Goal: Information Seeking & Learning: Learn about a topic

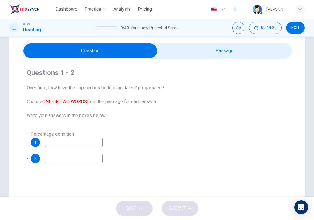
scroll to position [25, 0]
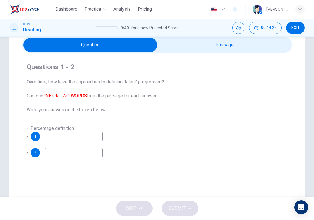
click at [181, 51] on input "checkbox" at bounding box center [91, 45] width 406 height 15
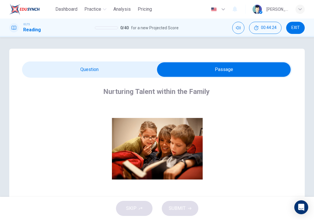
scroll to position [0, 0]
click at [102, 72] on input "checkbox" at bounding box center [224, 69] width 406 height 15
checkbox input "false"
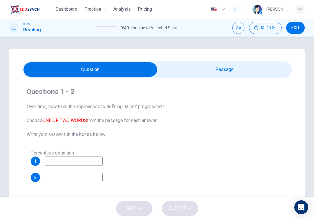
click at [63, 159] on input at bounding box center [74, 161] width 58 height 9
type input "p"
click at [72, 179] on input at bounding box center [74, 177] width 58 height 9
type input "k"
click at [180, 213] on button "SUBMIT" at bounding box center [180, 208] width 37 height 15
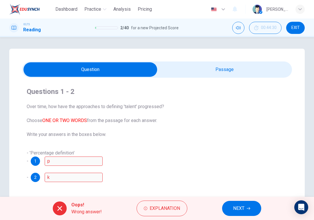
click at [252, 204] on button "NEXT" at bounding box center [241, 208] width 39 height 15
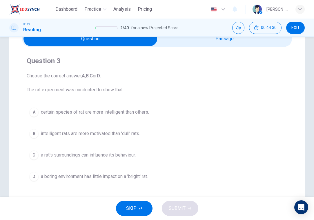
scroll to position [34, 0]
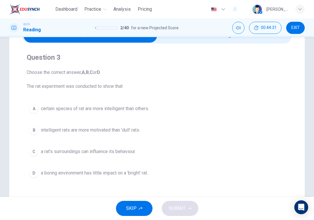
click at [132, 151] on span "a rat's surroundings can influence its behaviour." at bounding box center [88, 151] width 95 height 7
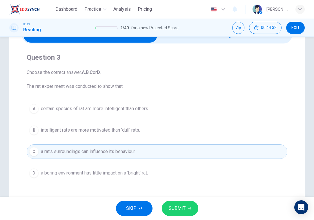
click at [186, 204] on button "SUBMIT" at bounding box center [180, 208] width 37 height 15
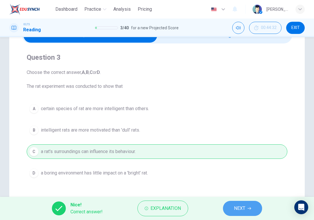
click at [242, 208] on span "NEXT" at bounding box center [239, 209] width 11 height 8
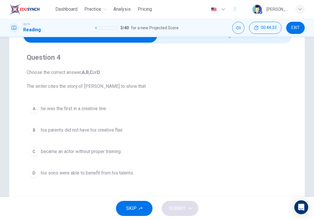
click at [114, 135] on button "B his parents did not have his creative flair." at bounding box center [157, 130] width 261 height 15
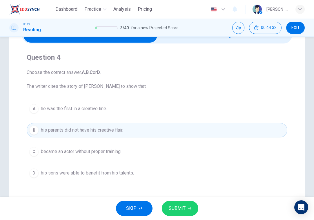
click at [101, 107] on span "he was the first in a creative line." at bounding box center [74, 108] width 66 height 7
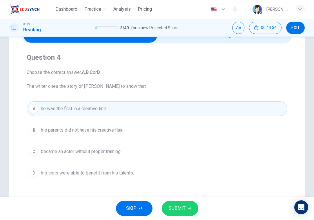
click at [185, 209] on span "SUBMIT" at bounding box center [177, 209] width 17 height 8
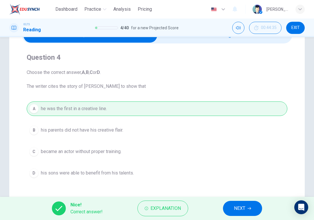
click at [258, 212] on button "NEXT" at bounding box center [242, 208] width 39 height 15
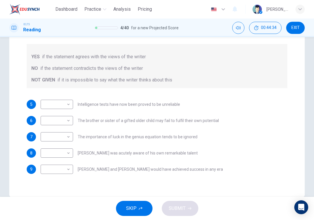
scroll to position [88, 0]
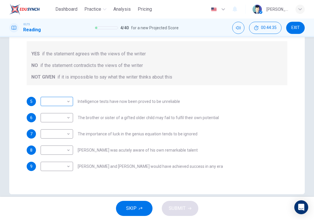
click at [68, 96] on body "Dashboard Practice Analysis Pricing English en ​ [PERSON_NAME] IELTS Reading 4 …" at bounding box center [157, 110] width 314 height 220
click at [65, 103] on li "YES" at bounding box center [57, 103] width 33 height 9
type input "YES"
click at [65, 109] on body "Dashboard Practice Analysis Pricing English en ​ Bart Pan IELTS Reading 4 / 40 …" at bounding box center [157, 110] width 314 height 220
click at [64, 127] on li "NO" at bounding box center [57, 129] width 33 height 9
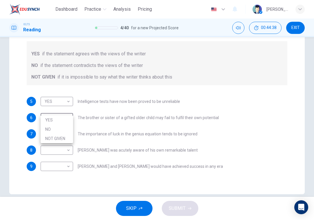
type input "NO"
click at [64, 127] on body "Dashboard Practice Analysis Pricing English en ​ Bart Pan IELTS Reading 4 / 40 …" at bounding box center [157, 110] width 314 height 220
click at [65, 152] on li "NOT GIVEN" at bounding box center [57, 154] width 33 height 9
type input "NOT GIVEN"
click at [64, 147] on body "Dashboard Practice Analysis Pricing English en ​ Bart Pan IELTS Reading 4 / 40 …" at bounding box center [157, 110] width 314 height 220
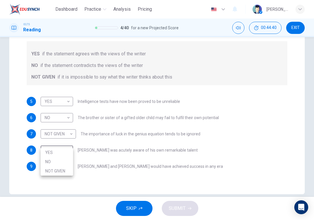
click at [64, 164] on li "NO" at bounding box center [57, 161] width 33 height 9
type input "NO"
click at [63, 159] on body "Dashboard Practice Analysis Pricing English en ​ Bart Pan IELTS Reading 4 / 40 …" at bounding box center [157, 110] width 314 height 220
click at [64, 166] on li "YES" at bounding box center [57, 168] width 33 height 9
type input "YES"
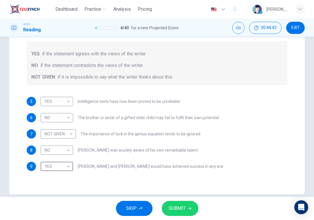
click at [174, 209] on span "SUBMIT" at bounding box center [177, 209] width 17 height 8
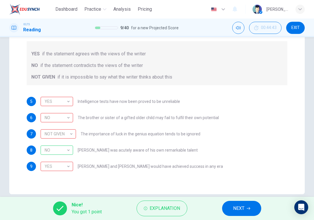
click at [233, 214] on button "NEXT" at bounding box center [241, 208] width 39 height 15
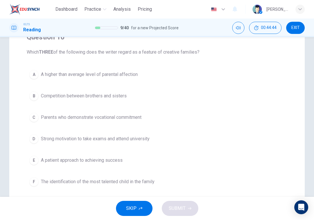
scroll to position [60, 0]
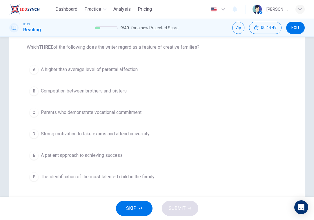
click at [105, 98] on button "B Competition between brothers and sisters" at bounding box center [157, 91] width 261 height 15
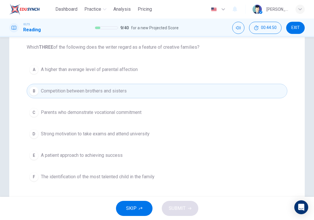
click at [78, 139] on button "D Strong motivation to take exams and attend university" at bounding box center [157, 134] width 261 height 15
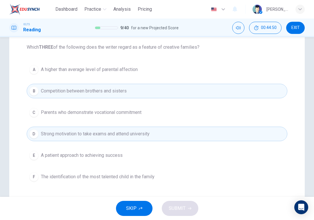
click at [75, 157] on span "A patient approach to achieving success" at bounding box center [82, 155] width 82 height 7
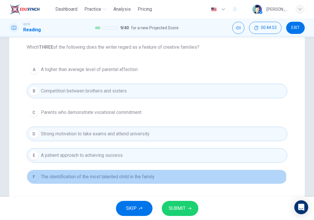
click at [101, 178] on span "The identification of the most talented child in the family" at bounding box center [98, 177] width 114 height 7
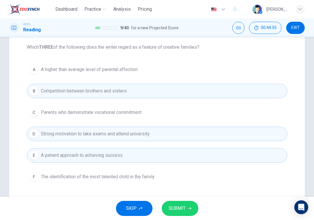
click at [99, 176] on span "The identification of the most talented child in the family" at bounding box center [98, 177] width 114 height 7
click at [96, 157] on span "A patient approach to achieving success" at bounding box center [82, 155] width 82 height 7
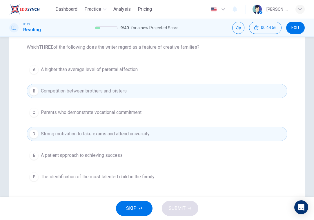
click at [90, 175] on span "The identification of the most talented child in the family" at bounding box center [98, 177] width 114 height 7
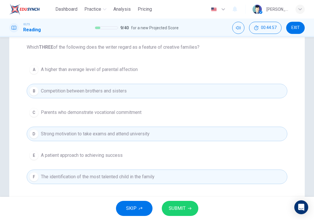
click at [174, 206] on span "SUBMIT" at bounding box center [177, 209] width 17 height 8
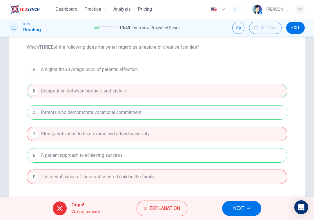
click at [253, 209] on button "NEXT" at bounding box center [241, 208] width 39 height 15
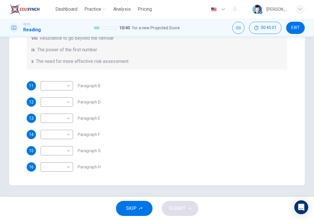
scroll to position [64, 0]
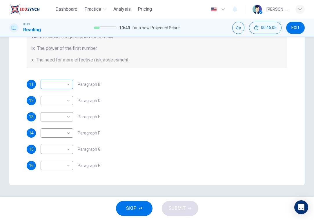
click at [61, 80] on body "Dashboard Practice Analysis Pricing English en ​ Bart Pan IELTS Reading 10 / 40…" at bounding box center [157, 110] width 314 height 220
click at [62, 105] on li "ii" at bounding box center [57, 102] width 33 height 9
type input "ii"
click at [62, 101] on body "Dashboard Practice Analysis Pricing English en ​ Bart Pan IELTS Reading 10 / 40…" at bounding box center [157, 110] width 314 height 220
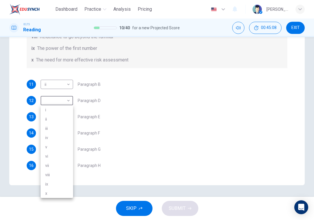
click at [61, 127] on li "iii" at bounding box center [57, 128] width 33 height 9
type input "iii"
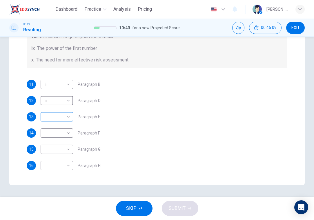
click at [62, 114] on body "Dashboard Practice Analysis Pricing English en ​ Bart Pan IELTS Reading 10 / 40…" at bounding box center [157, 110] width 314 height 220
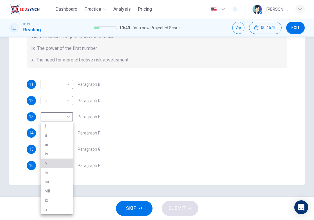
click at [59, 166] on li "v" at bounding box center [57, 163] width 33 height 9
type input "v"
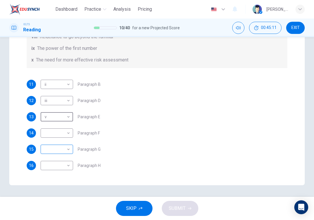
click at [62, 155] on body "Dashboard Practice Analysis Pricing English en ​ Bart Pan IELTS Reading 10 / 40…" at bounding box center [157, 110] width 314 height 220
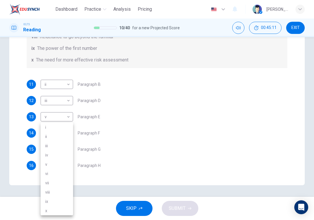
click at [62, 155] on li "iv" at bounding box center [57, 155] width 33 height 9
type input "iv"
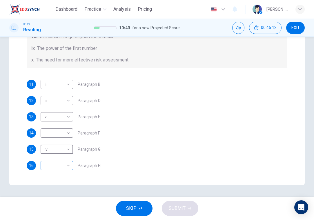
click at [59, 164] on body "Dashboard Practice Analysis Pricing English en ​ Bart Pan IELTS Reading 10 / 40…" at bounding box center [157, 110] width 314 height 220
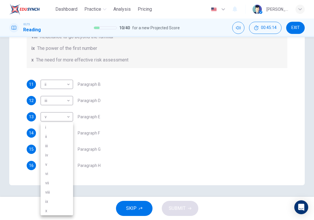
click at [60, 174] on li "vi" at bounding box center [57, 173] width 33 height 9
type input "vi"
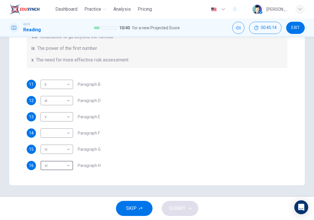
scroll to position [65, 0]
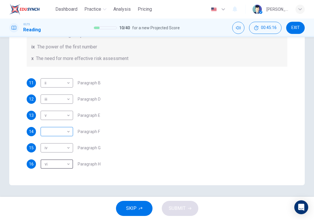
click at [57, 130] on body "Dashboard Practice Analysis Pricing English en ​ Bart Pan IELTS Reading 10 / 40…" at bounding box center [157, 110] width 314 height 220
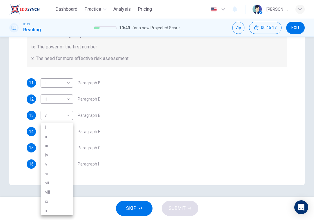
click at [65, 209] on li "x" at bounding box center [57, 210] width 33 height 9
type input "x"
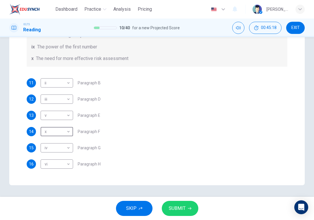
click at [175, 209] on span "SUBMIT" at bounding box center [177, 209] width 17 height 8
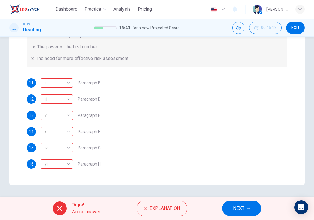
drag, startPoint x: 175, startPoint y: 209, endPoint x: 197, endPoint y: 204, distance: 22.1
click at [197, 204] on div "Oops! Wrong answer! Explanation NEXT" at bounding box center [157, 208] width 314 height 23
drag, startPoint x: 217, startPoint y: 206, endPoint x: 229, endPoint y: 208, distance: 11.8
click at [228, 209] on div "Oops! Wrong answer! Explanation NEXT" at bounding box center [157, 208] width 314 height 23
click at [229, 208] on button "NEXT" at bounding box center [241, 208] width 39 height 15
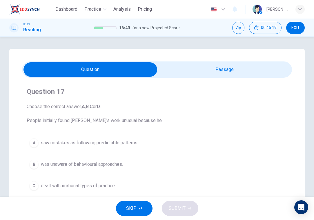
scroll to position [0, 0]
click at [137, 164] on button "B was unaware of behavioural approaches." at bounding box center [157, 164] width 261 height 15
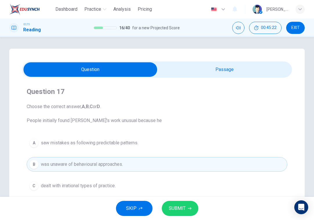
click at [174, 208] on span "SUBMIT" at bounding box center [177, 209] width 17 height 8
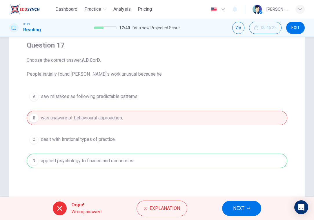
scroll to position [46, 0]
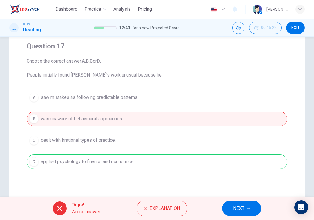
click at [224, 205] on button "NEXT" at bounding box center [241, 208] width 39 height 15
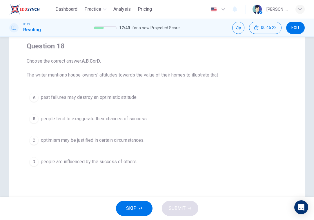
click at [166, 165] on button "D people are influenced by the success of others." at bounding box center [157, 162] width 261 height 15
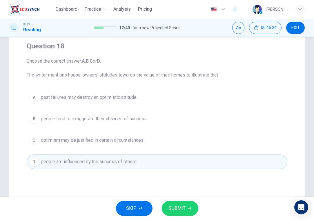
click at [183, 216] on button "SUBMIT" at bounding box center [180, 208] width 37 height 15
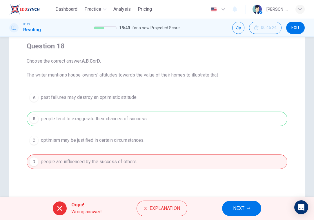
click at [233, 210] on button "NEXT" at bounding box center [241, 208] width 39 height 15
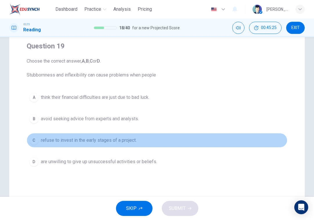
click at [177, 135] on button "C refuse to invest in the early stages of a project." at bounding box center [157, 140] width 261 height 15
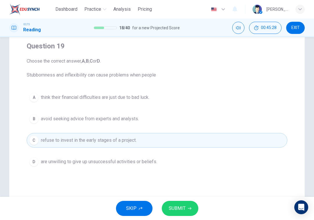
click at [183, 124] on button "B avoid seeking advice from experts and analysts." at bounding box center [157, 119] width 261 height 15
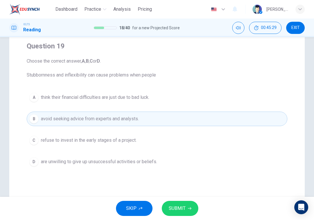
click at [188, 104] on button "A think their financial difficulties are just due to bad luck." at bounding box center [157, 97] width 261 height 15
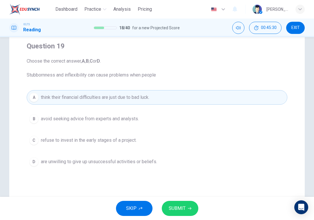
click at [187, 196] on div "Question 19 Choose the correct answer, A , B , C or D . Stubbornness and inflex…" at bounding box center [157, 119] width 296 height 233
click at [187, 199] on div "SKIP SUBMIT" at bounding box center [157, 208] width 314 height 23
click at [185, 205] on button "SUBMIT" at bounding box center [180, 208] width 37 height 15
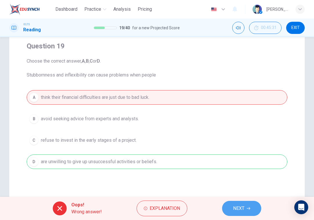
drag, startPoint x: 237, startPoint y: 206, endPoint x: 236, endPoint y: 195, distance: 10.8
click at [237, 197] on div "Dashboard Practice Analysis Pricing English en ​ Bart Pan IELTS Reading 19 / 40…" at bounding box center [157, 110] width 314 height 220
click at [239, 206] on span "NEXT" at bounding box center [238, 209] width 11 height 8
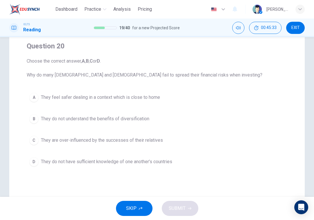
click at [203, 139] on button "C They are over-influenced by the successes of their relatives" at bounding box center [157, 140] width 261 height 15
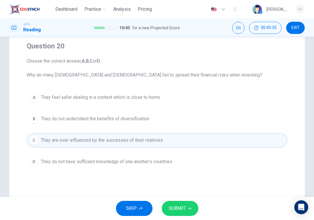
click at [187, 213] on button "SUBMIT" at bounding box center [180, 208] width 37 height 15
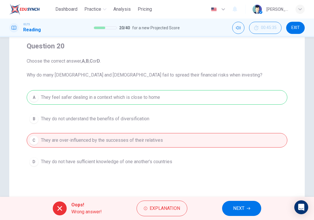
click at [230, 211] on button "NEXT" at bounding box center [241, 208] width 39 height 15
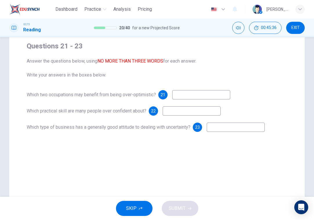
click at [191, 102] on div "Which two occupations may benefit from being over-optimistic? 21 Which practica…" at bounding box center [157, 111] width 261 height 42
click at [194, 97] on input at bounding box center [201, 94] width 58 height 9
click at [147, 209] on button "SKIP" at bounding box center [134, 208] width 37 height 15
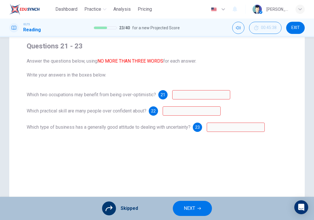
click at [188, 206] on span "NEXT" at bounding box center [189, 209] width 11 height 8
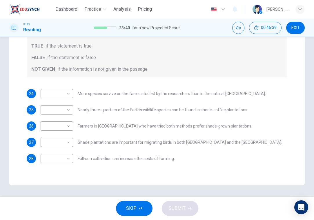
scroll to position [102, 0]
click at [68, 107] on body "Dashboard Practice Analysis Pricing English en ​ [PERSON_NAME] IELTS Reading 23…" at bounding box center [157, 110] width 314 height 220
click at [67, 121] on li "TRUE" at bounding box center [57, 119] width 33 height 9
type input "TRUE"
click at [62, 94] on body "Dashboard Practice Analysis Pricing English en ​ [PERSON_NAME] IELTS Reading 23…" at bounding box center [157, 110] width 314 height 220
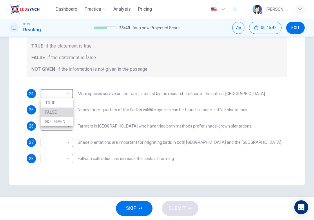
click at [63, 112] on li "FALSE" at bounding box center [57, 112] width 33 height 9
type input "FALSE"
click at [61, 127] on body "Dashboard Practice Analysis Pricing English en ​ [PERSON_NAME] IELTS Reading 23…" at bounding box center [157, 110] width 314 height 220
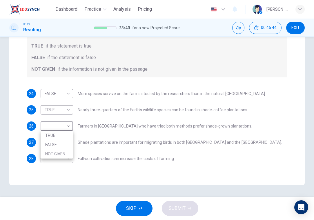
click at [61, 137] on li "TRUE" at bounding box center [57, 135] width 33 height 9
type input "TRUE"
click at [58, 146] on body "Dashboard Practice Analysis Pricing English en ​ [PERSON_NAME] IELTS Reading 23…" at bounding box center [157, 110] width 314 height 220
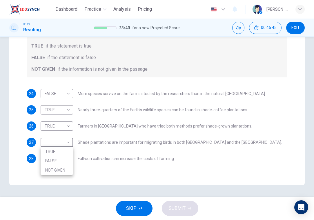
click at [59, 164] on li "FALSE" at bounding box center [57, 160] width 33 height 9
type input "FALSE"
click at [59, 164] on body "Dashboard Practice Analysis Pricing English en ​ [PERSON_NAME] IELTS Reading 23…" at bounding box center [157, 110] width 314 height 220
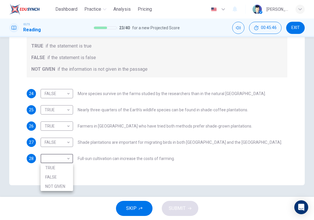
click at [59, 164] on li "TRUE" at bounding box center [57, 167] width 33 height 9
type input "TRUE"
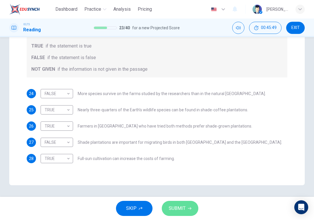
click at [172, 209] on span "SUBMIT" at bounding box center [177, 209] width 17 height 8
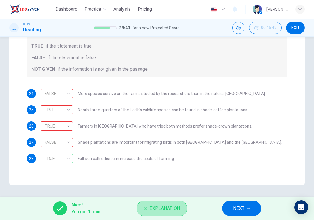
drag, startPoint x: 172, startPoint y: 209, endPoint x: 190, endPoint y: 205, distance: 18.4
click at [182, 205] on button "Explanation" at bounding box center [162, 209] width 51 height 16
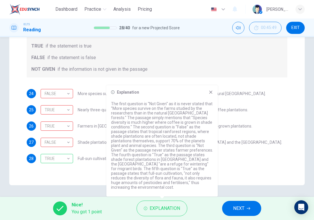
click at [235, 203] on button "NEXT" at bounding box center [241, 208] width 39 height 15
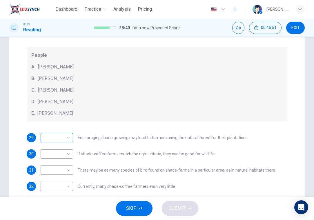
click at [71, 140] on body "Dashboard Practice Analysis Pricing English en ​ Bart Pan IELTS Reading 28 / 40…" at bounding box center [157, 110] width 314 height 220
click at [70, 159] on li "B" at bounding box center [57, 156] width 33 height 9
type input "B"
click at [70, 159] on body "Dashboard Practice Analysis Pricing English en ​ Bart Pan IELTS Reading 28 / 40…" at bounding box center [157, 110] width 314 height 220
click at [69, 170] on li "B" at bounding box center [57, 172] width 33 height 9
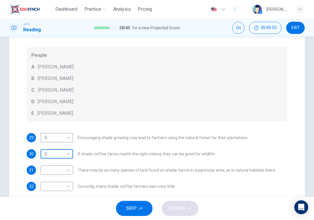
click at [67, 158] on body "Dashboard Practice Analysis Pricing English en ​ Bart Pan IELTS Reading 28 / 40…" at bounding box center [157, 110] width 314 height 220
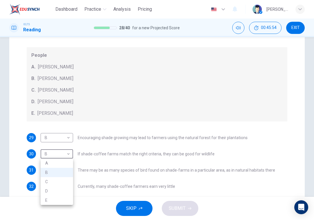
click at [67, 165] on li "A" at bounding box center [57, 163] width 33 height 9
type input "A"
click at [65, 171] on body "Dashboard Practice Analysis Pricing English en ​ Bart Pan IELTS Reading 28 / 40…" at bounding box center [157, 110] width 314 height 220
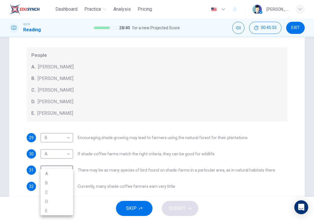
click at [66, 199] on li "D" at bounding box center [57, 201] width 33 height 9
type input "D"
click at [66, 199] on div "SKIP SUBMIT" at bounding box center [157, 208] width 314 height 23
click at [66, 186] on body "Dashboard Practice Analysis Pricing English en ​ Bart Pan IELTS Reading 28 / 40…" at bounding box center [157, 110] width 314 height 220
click at [66, 191] on li "C" at bounding box center [57, 192] width 33 height 9
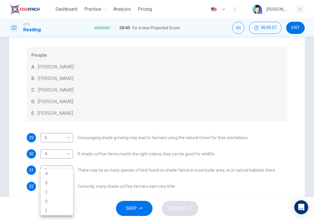
type input "C"
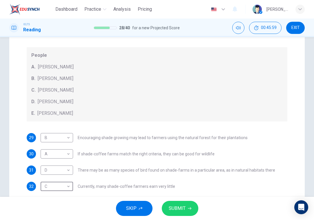
drag, startPoint x: 169, startPoint y: 178, endPoint x: 190, endPoint y: 108, distance: 73.2
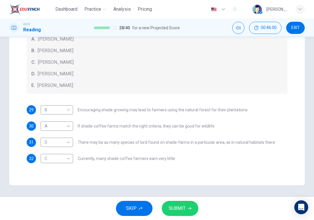
scroll to position [130, 0]
click at [186, 210] on button "SUBMIT" at bounding box center [180, 208] width 37 height 15
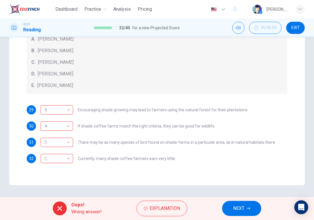
click at [222, 210] on button "NEXT" at bounding box center [241, 208] width 39 height 15
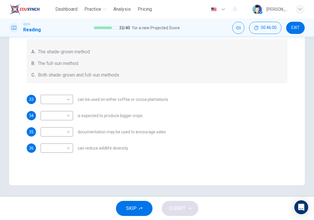
scroll to position [97, 0]
click at [58, 101] on body "Dashboard Practice Analysis Pricing English en ​ Bart Pan IELTS Reading 32 / 40…" at bounding box center [157, 110] width 314 height 220
click at [57, 120] on li "B" at bounding box center [57, 117] width 33 height 9
type input "B"
click at [57, 120] on body "Dashboard Practice Analysis Pricing English en ​ Bart Pan IELTS Reading 32 / 40…" at bounding box center [157, 110] width 314 height 220
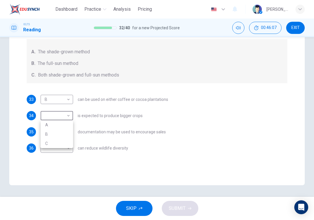
click at [57, 124] on li "A" at bounding box center [57, 124] width 33 height 9
type input "A"
click at [56, 129] on body "Dashboard Practice Analysis Pricing English en ​ Bart Pan IELTS Reading 32 / 40…" at bounding box center [157, 110] width 314 height 220
click at [56, 151] on li "B" at bounding box center [57, 150] width 33 height 9
type input "B"
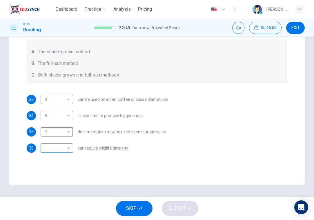
click at [56, 153] on body "Dashboard Practice Analysis Pricing English en ​ Bart Pan IELTS Reading 32 / 40…" at bounding box center [157, 110] width 314 height 220
click at [56, 159] on li "A" at bounding box center [57, 157] width 33 height 9
type input "A"
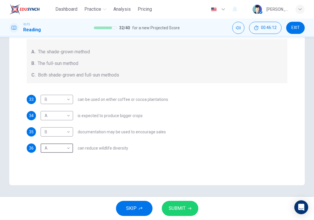
click at [183, 208] on span "SUBMIT" at bounding box center [177, 209] width 17 height 8
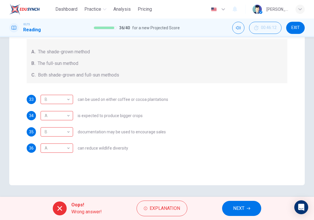
click at [236, 202] on button "NEXT" at bounding box center [241, 208] width 39 height 15
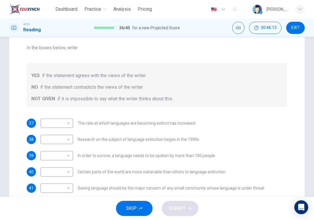
scroll to position [89, 0]
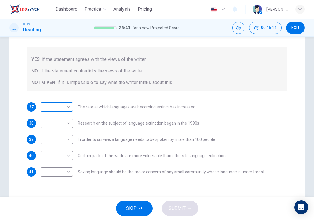
click at [50, 108] on body "Dashboard Practice Analysis Pricing English en ​ [PERSON_NAME] IELTS Reading 36…" at bounding box center [157, 110] width 314 height 220
click at [57, 128] on li "NO" at bounding box center [57, 125] width 33 height 9
type input "NO"
click at [58, 125] on body "Dashboard Practice Analysis Pricing English en ​ [PERSON_NAME] IELTS Reading 36…" at bounding box center [157, 110] width 314 height 220
click at [57, 132] on li "YES" at bounding box center [57, 132] width 33 height 9
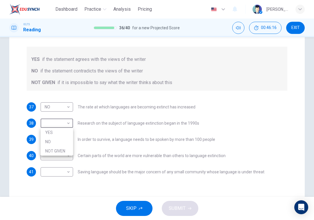
type input "YES"
click at [57, 140] on body "Dashboard Practice Analysis Pricing English en ​ [PERSON_NAME] IELTS Reading 36…" at bounding box center [157, 110] width 314 height 220
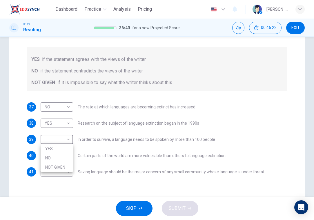
click at [60, 168] on li "NOT GIVEN" at bounding box center [57, 167] width 33 height 9
type input "NOT GIVEN"
click at [62, 155] on body "Dashboard Practice Analysis Pricing English en ​ [PERSON_NAME] IELTS Reading 36…" at bounding box center [157, 110] width 314 height 220
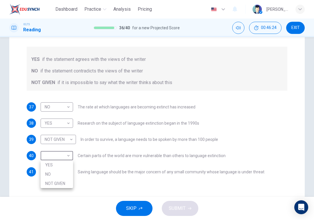
click at [61, 163] on li "YES" at bounding box center [57, 165] width 33 height 9
type input "YES"
click at [60, 170] on body "Dashboard Practice Analysis Pricing English en ​ [PERSON_NAME] IELTS Reading 36…" at bounding box center [157, 110] width 314 height 220
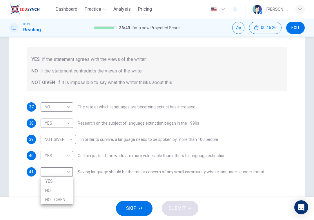
click at [59, 190] on li "NO" at bounding box center [57, 190] width 33 height 9
type input "NO"
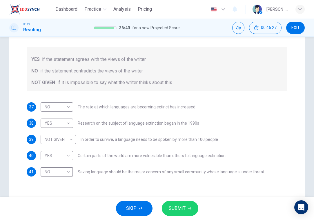
click at [183, 210] on span "SUBMIT" at bounding box center [177, 209] width 17 height 8
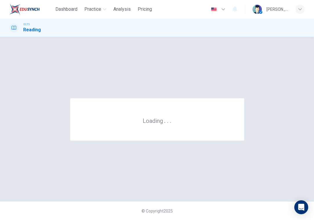
scroll to position [0, 0]
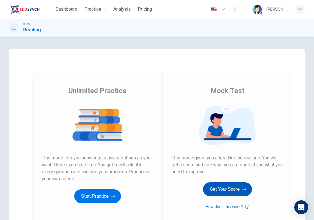
click at [230, 190] on button "Get Your Score" at bounding box center [227, 190] width 49 height 14
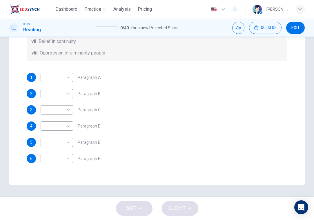
scroll to position [143, 0]
click at [57, 84] on body "Dashboard Practice Analysis Pricing English en ​ Bart Pan IELTS Reading 0 / 40 …" at bounding box center [157, 110] width 314 height 220
click at [57, 101] on li "iii" at bounding box center [57, 105] width 33 height 9
type input "iii"
click at [57, 101] on body "Dashboard Practice Analysis Pricing English en ​ Bart Pan IELTS Reading 0 / 40 …" at bounding box center [157, 110] width 314 height 220
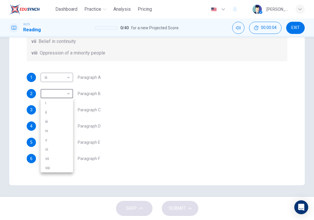
click at [61, 108] on li "ii" at bounding box center [57, 112] width 33 height 9
type input "ii"
click at [61, 108] on body "Dashboard Practice Analysis Pricing English en ​ Bart Pan IELTS Reading 0 / 40 …" at bounding box center [157, 110] width 314 height 220
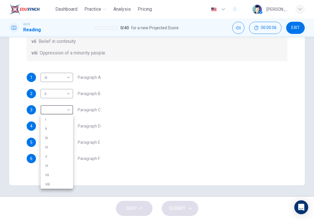
click at [61, 118] on li "i" at bounding box center [57, 119] width 33 height 9
click at [61, 118] on body "Dashboard Practice Analysis Pricing English en ​ Bart Pan IELTS Reading 0 / 40 …" at bounding box center [157, 110] width 314 height 220
click at [65, 152] on li "v" at bounding box center [57, 156] width 33 height 9
type input "v"
click at [65, 152] on body "Dashboard Practice Analysis Pricing English en ​ Bart Pan IELTS Reading 0 / 40 …" at bounding box center [157, 110] width 314 height 220
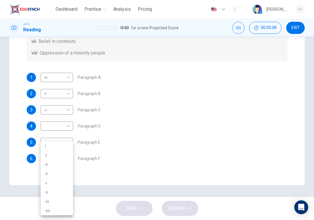
click at [65, 162] on li "iii" at bounding box center [57, 164] width 33 height 9
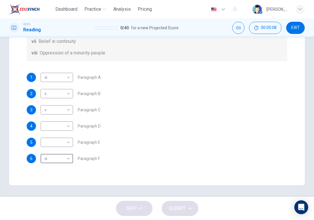
type input "iii"
click at [65, 141] on body "Dashboard Practice Analysis Pricing English en ​ Bart Pan IELTS Reading 0 / 40 …" at bounding box center [157, 110] width 314 height 220
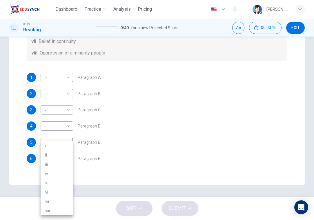
click at [63, 159] on li "ii" at bounding box center [57, 155] width 33 height 9
type input "ii"
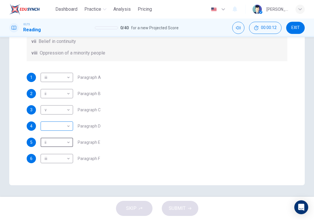
click at [57, 125] on body "Dashboard Practice Analysis Pricing English en ​ Bart Pan IELTS Reading 0 / 40 …" at bounding box center [157, 110] width 314 height 220
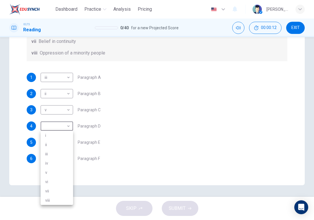
click at [52, 158] on li "iii" at bounding box center [57, 153] width 33 height 9
type input "iii"
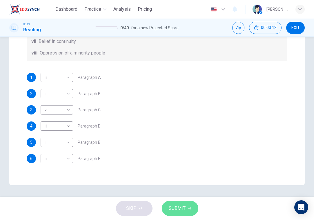
click at [166, 212] on button "SUBMIT" at bounding box center [180, 208] width 37 height 15
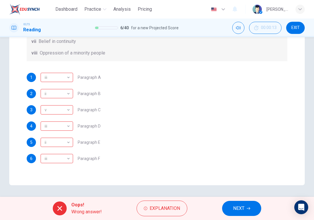
scroll to position [0, 0]
click at [230, 208] on button "NEXT" at bounding box center [241, 208] width 39 height 15
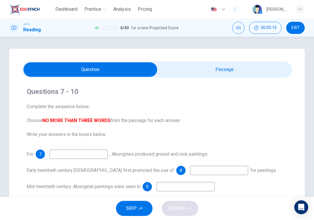
click at [83, 152] on input at bounding box center [79, 154] width 58 height 9
click at [132, 204] on button "SKIP" at bounding box center [134, 208] width 37 height 15
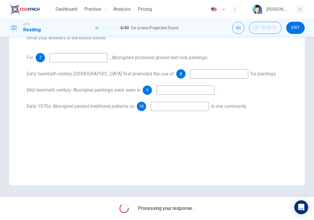
scroll to position [97, 0]
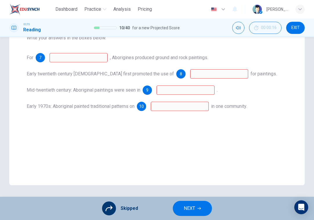
click at [187, 210] on span "NEXT" at bounding box center [189, 209] width 11 height 8
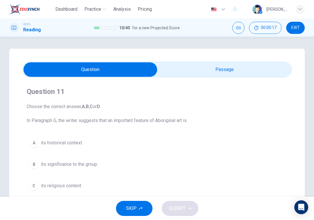
scroll to position [0, 0]
click at [72, 155] on div "A its historical context. B its significance to the group. C its religious cont…" at bounding box center [157, 175] width 261 height 79
click at [82, 159] on button "B its significance to the group." at bounding box center [157, 164] width 261 height 15
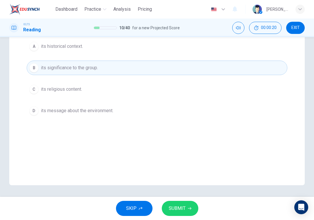
scroll to position [97, 0]
click at [158, 111] on button "D its message about the environment." at bounding box center [157, 111] width 261 height 15
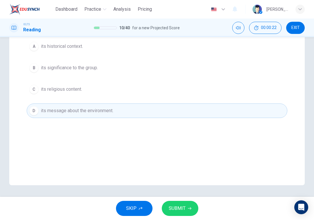
click at [158, 91] on button "C its religious content." at bounding box center [157, 89] width 261 height 15
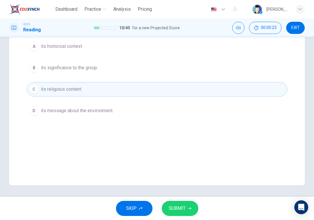
click at [181, 203] on button "SUBMIT" at bounding box center [180, 208] width 37 height 15
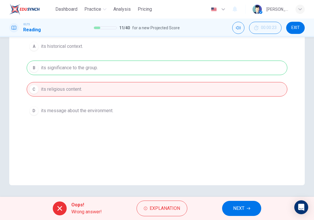
click at [229, 210] on button "NEXT" at bounding box center [241, 208] width 39 height 15
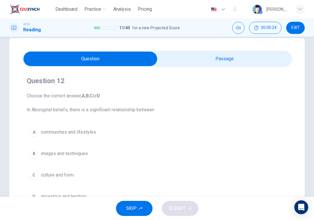
scroll to position [12, 0]
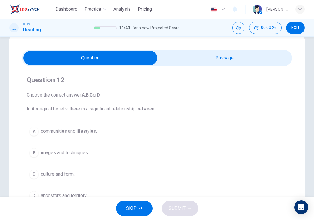
click at [107, 136] on button "A communities and lifestyles." at bounding box center [157, 131] width 261 height 15
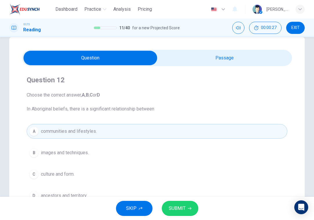
click at [173, 210] on span "SUBMIT" at bounding box center [177, 209] width 17 height 8
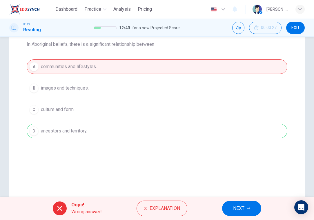
scroll to position [77, 0]
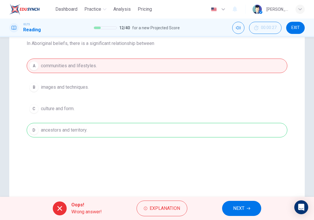
click at [229, 205] on button "NEXT" at bounding box center [241, 208] width 39 height 15
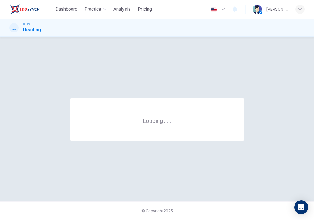
scroll to position [0, 0]
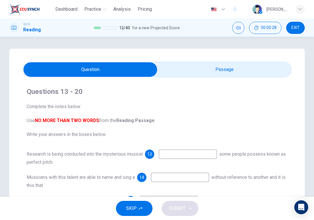
click at [177, 151] on input at bounding box center [188, 154] width 58 height 9
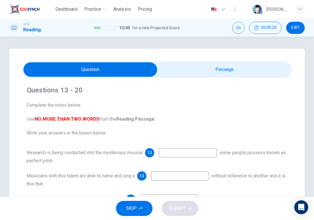
scroll to position [1, 0]
click at [142, 212] on button "SKIP" at bounding box center [134, 208] width 37 height 15
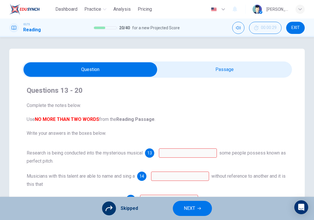
click at [189, 206] on span "NEXT" at bounding box center [189, 209] width 11 height 8
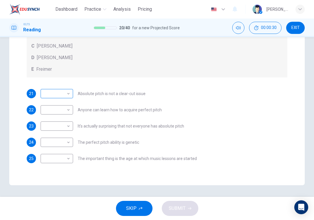
scroll to position [143, 0]
click at [64, 98] on body "Dashboard Practice Analysis Pricing English en ​ Bart Pan IELTS Reading 20 / 40…" at bounding box center [157, 110] width 314 height 220
click at [47, 122] on li "C" at bounding box center [57, 121] width 33 height 9
type input "C"
click at [60, 109] on body "Dashboard Practice Analysis Pricing English en ​ Bart Pan IELTS Reading 20 / 40…" at bounding box center [157, 110] width 314 height 220
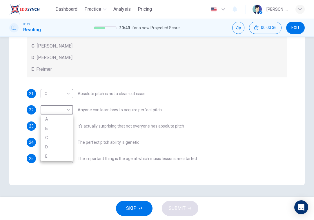
click at [59, 145] on li "D" at bounding box center [57, 147] width 33 height 9
type input "D"
click at [66, 125] on body "Dashboard Practice Analysis Pricing English en ​ Bart Pan IELTS Reading 20 / 40…" at bounding box center [157, 110] width 314 height 220
click at [60, 134] on li "A" at bounding box center [57, 135] width 33 height 9
type input "A"
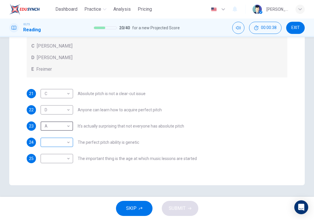
click at [60, 142] on body "Dashboard Practice Analysis Pricing English en ​ Bart Pan IELTS Reading 20 / 40…" at bounding box center [157, 110] width 314 height 220
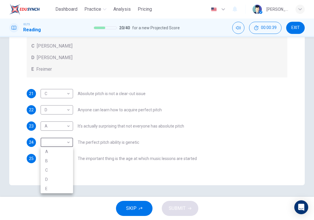
click at [56, 163] on li "B" at bounding box center [57, 160] width 33 height 9
type input "B"
click at [60, 162] on body "Dashboard Practice Analysis Pricing English en ​ Bart Pan IELTS Reading 20 / 40…" at bounding box center [157, 110] width 314 height 220
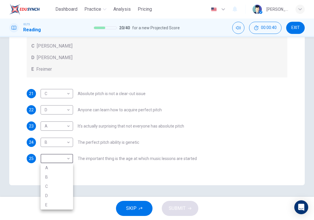
click at [56, 188] on li "C" at bounding box center [57, 186] width 33 height 9
type input "C"
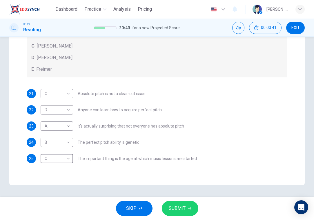
click at [184, 208] on span "SUBMIT" at bounding box center [177, 209] width 17 height 8
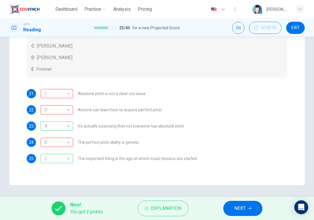
click at [256, 204] on button "NEXT" at bounding box center [243, 208] width 39 height 15
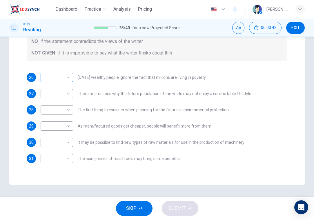
scroll to position [119, 0]
click at [62, 79] on body "Dashboard Practice Analysis Pricing English en ​ Bart Pan IELTS Reading 25 / 40…" at bounding box center [157, 110] width 314 height 220
click at [66, 99] on li "NO" at bounding box center [57, 95] width 33 height 9
type input "NO"
click at [66, 99] on body "Dashboard Practice Analysis Pricing English en ​ Bart Pan IELTS Reading 25 / 40…" at bounding box center [157, 110] width 314 height 220
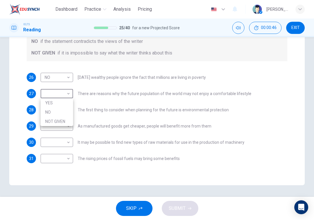
click at [65, 113] on li "NO" at bounding box center [57, 112] width 33 height 9
type input "NO"
click at [65, 113] on body "Dashboard Practice Analysis Pricing English en ​ Bart Pan IELTS Reading 25 / 40…" at bounding box center [157, 110] width 314 height 220
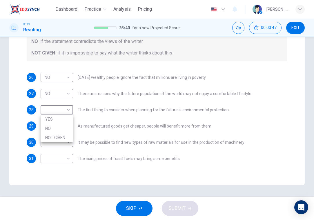
click at [66, 128] on li "NO" at bounding box center [57, 128] width 33 height 9
type input "NO"
click at [66, 128] on body "Dashboard Practice Analysis Pricing English en ​ Bart Pan IELTS Reading 25 / 40…" at bounding box center [157, 110] width 314 height 220
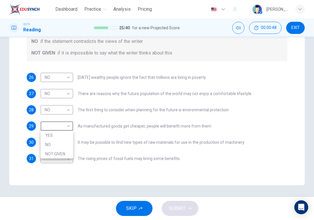
click at [69, 154] on li "NOT GIVEN" at bounding box center [57, 153] width 33 height 9
type input "NOT GIVEN"
click at [64, 142] on body "Dashboard Practice Analysis Pricing English en ​ Bart Pan IELTS Reading 25 / 40…" at bounding box center [157, 110] width 314 height 220
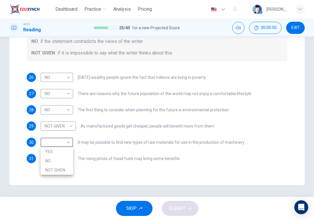
click at [61, 168] on li "NOT GIVEN" at bounding box center [57, 170] width 33 height 9
type input "NOT GIVEN"
click at [61, 164] on body "Dashboard Practice Analysis Pricing English en ​ Bart Pan IELTS Reading 25 / 40…" at bounding box center [157, 110] width 314 height 220
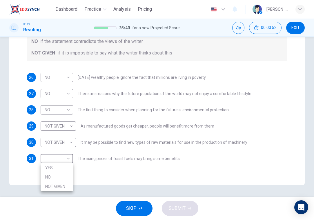
click at [64, 188] on li "NOT GIVEN" at bounding box center [57, 186] width 33 height 9
type input "NOT GIVEN"
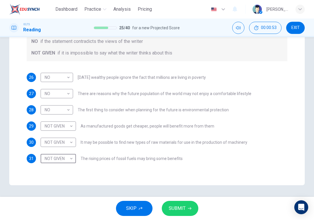
click at [174, 205] on span "SUBMIT" at bounding box center [177, 209] width 17 height 8
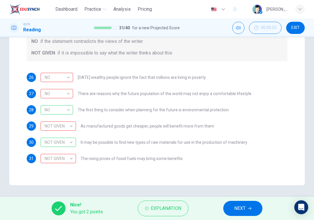
click at [235, 210] on span "NEXT" at bounding box center [240, 209] width 11 height 8
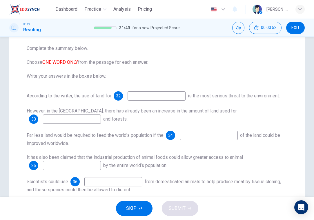
scroll to position [40, 0]
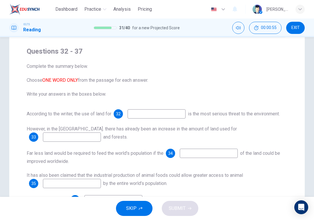
click at [144, 207] on button "SKIP" at bounding box center [134, 208] width 37 height 15
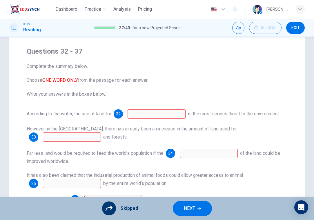
click at [187, 210] on span "NEXT" at bounding box center [189, 209] width 11 height 8
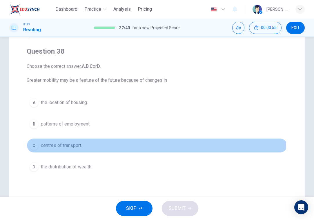
click at [145, 145] on button "C centres of transport." at bounding box center [157, 145] width 261 height 15
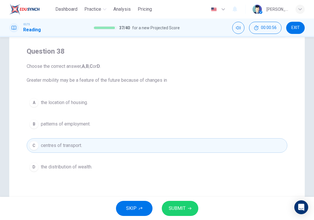
click at [140, 126] on button "B patterns of employment." at bounding box center [157, 124] width 261 height 15
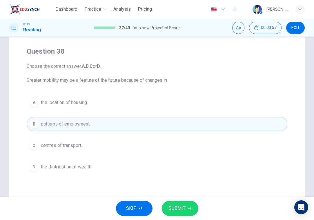
click at [173, 206] on span "SUBMIT" at bounding box center [177, 209] width 17 height 8
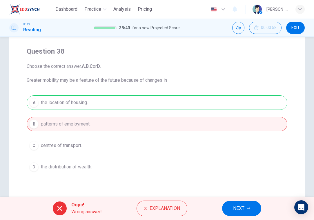
click at [230, 203] on button "NEXT" at bounding box center [241, 208] width 39 height 15
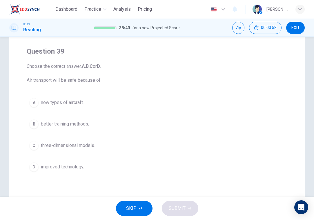
click at [152, 145] on button "C three-dimensional models." at bounding box center [157, 145] width 261 height 15
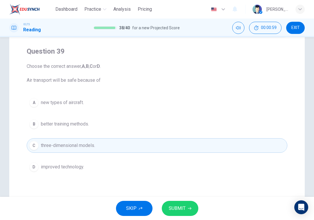
click at [167, 128] on button "B better training methods." at bounding box center [157, 124] width 261 height 15
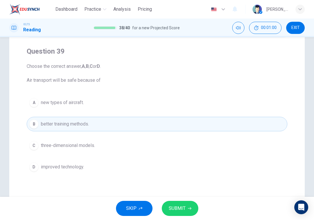
click at [186, 207] on button "SUBMIT" at bounding box center [180, 208] width 37 height 15
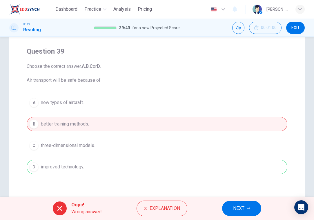
click at [240, 210] on span "NEXT" at bounding box center [238, 209] width 11 height 8
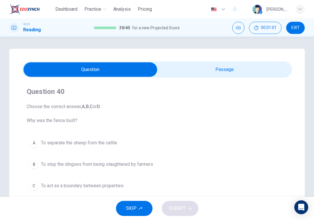
click at [163, 172] on div "A To separate the sheep from the cattle B To stop the dingoes from being slaugh…" at bounding box center [157, 175] width 261 height 79
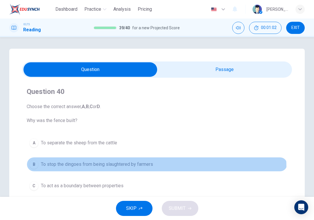
click at [155, 168] on button "B To stop the dingoes from being slaughtered by farmers" at bounding box center [157, 164] width 261 height 15
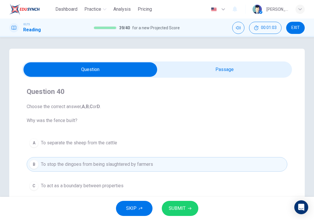
click at [175, 207] on span "SUBMIT" at bounding box center [177, 209] width 17 height 8
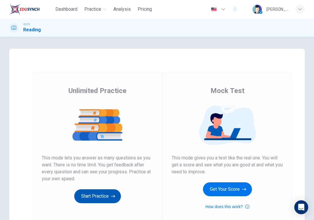
click at [103, 195] on button "Start Practice" at bounding box center [97, 197] width 47 height 14
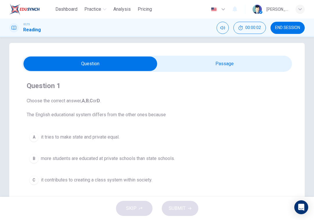
scroll to position [6, 0]
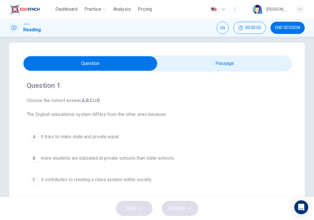
click at [197, 63] on input "checkbox" at bounding box center [91, 63] width 406 height 15
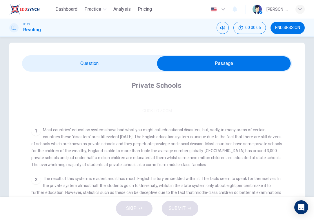
scroll to position [99, 0]
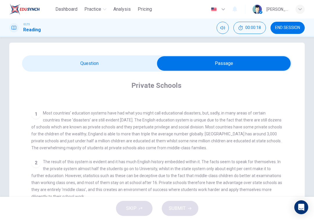
click at [109, 60] on input "checkbox" at bounding box center [224, 63] width 406 height 15
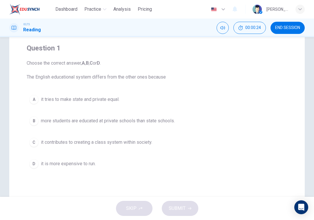
scroll to position [44, 0]
click at [163, 130] on div "A it tries to make state and private equal. B more students are educated at pri…" at bounding box center [157, 131] width 261 height 79
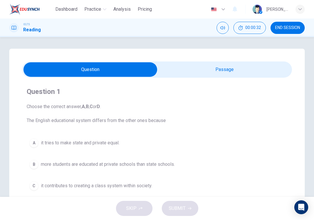
scroll to position [0, 0]
click at [203, 72] on input "checkbox" at bounding box center [91, 69] width 406 height 15
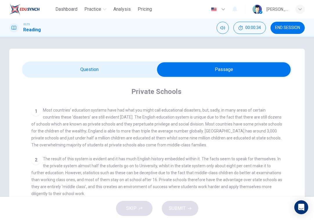
scroll to position [107, 0]
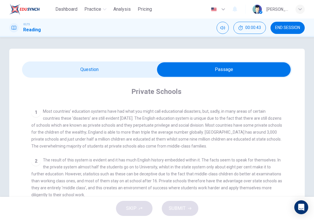
click at [124, 79] on div "Private Schools CLICK TO ZOOM Click to Zoom 1 Most countries’ education systems…" at bounding box center [157, 199] width 270 height 243
click at [123, 72] on input "checkbox" at bounding box center [224, 69] width 406 height 15
checkbox input "false"
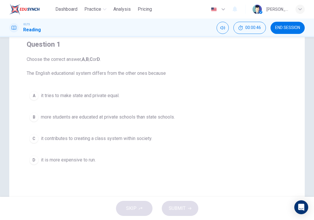
scroll to position [48, 0]
click at [115, 121] on button "B more students are educated at private schools than state schools." at bounding box center [157, 116] width 261 height 15
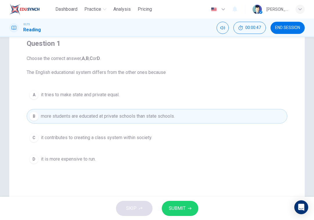
click at [177, 212] on span "SUBMIT" at bounding box center [177, 209] width 17 height 8
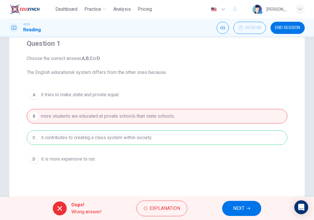
click at [249, 212] on button "NEXT" at bounding box center [241, 208] width 39 height 15
